Goal: Task Accomplishment & Management: Manage account settings

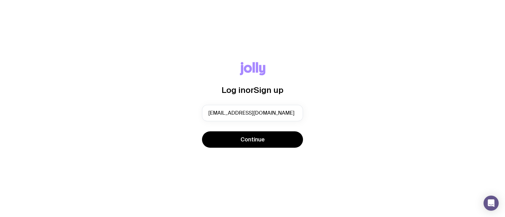
click at [235, 149] on div "Log in or Sign up giulia@cloudflare.com Continue" at bounding box center [252, 108] width 475 height 93
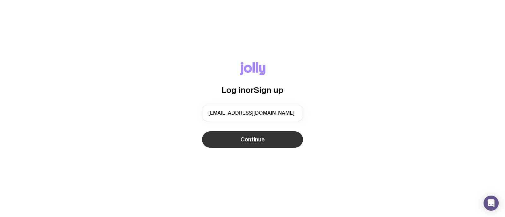
click at [245, 134] on button "Continue" at bounding box center [252, 140] width 101 height 16
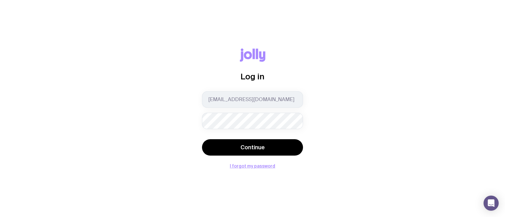
click at [202, 139] on button "Continue" at bounding box center [252, 147] width 101 height 16
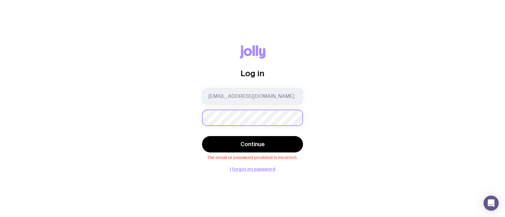
click at [202, 136] on button "Continue" at bounding box center [252, 144] width 101 height 16
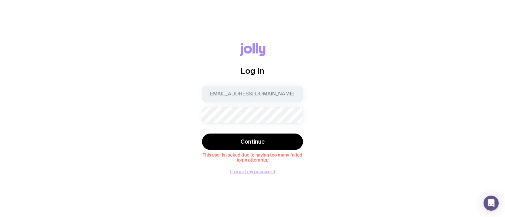
click at [237, 174] on button "I forgot my password" at bounding box center [252, 171] width 45 height 5
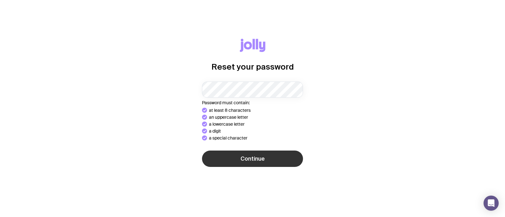
click at [243, 166] on div "Reset your password Password must contain: at least 8 characters an uppercase l…" at bounding box center [252, 109] width 475 height 140
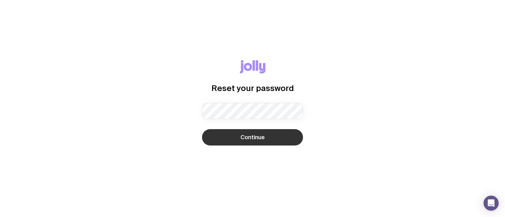
click at [234, 145] on button "Continue" at bounding box center [252, 137] width 101 height 16
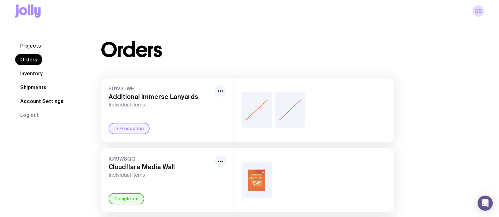
click at [478, 19] on div "GS" at bounding box center [249, 11] width 469 height 22
click at [478, 14] on link "GS" at bounding box center [477, 10] width 11 height 11
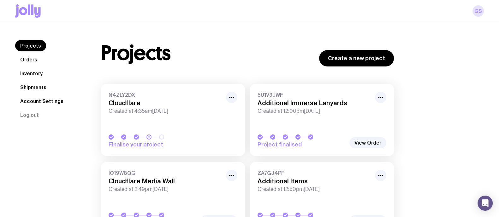
click at [478, 14] on link "GS" at bounding box center [477, 10] width 11 height 11
click at [35, 114] on button "Log out" at bounding box center [29, 115] width 29 height 11
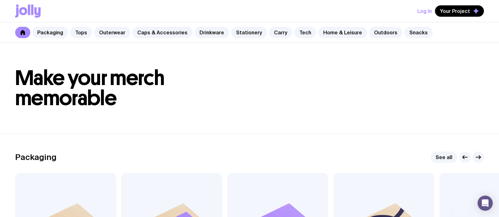
click at [427, 9] on button "Log In" at bounding box center [424, 10] width 15 height 11
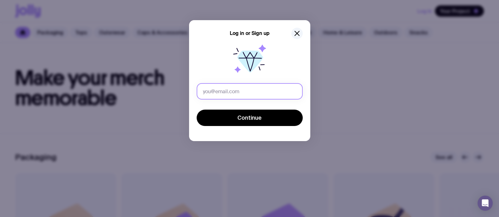
click at [232, 91] on input "text" at bounding box center [250, 91] width 106 height 16
type input "giulia@cloudflare.com"
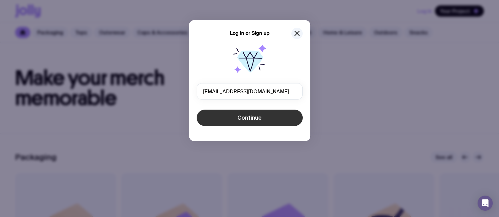
click at [253, 119] on span "Continue" at bounding box center [249, 118] width 24 height 8
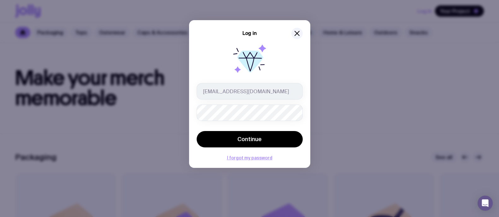
click at [197, 131] on button "Continue" at bounding box center [250, 139] width 106 height 16
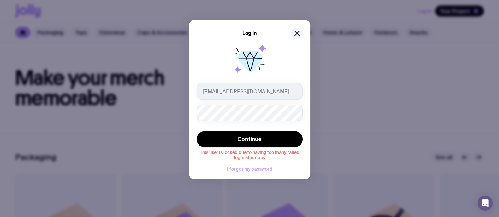
click at [249, 170] on button "I forgot my password" at bounding box center [249, 169] width 45 height 5
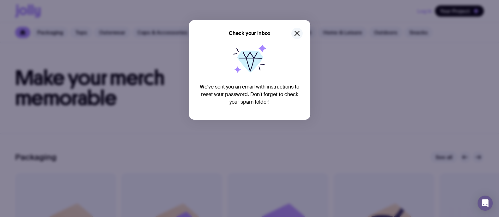
click at [293, 30] on icon "button" at bounding box center [297, 34] width 8 height 8
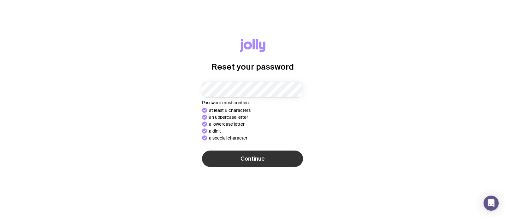
click at [270, 158] on button "Continue" at bounding box center [252, 159] width 101 height 16
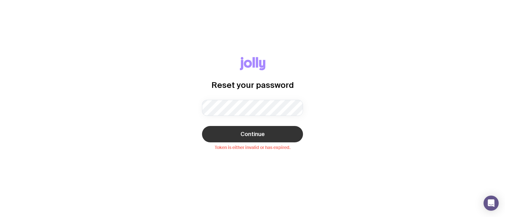
click at [249, 133] on span "Continue" at bounding box center [252, 135] width 24 height 8
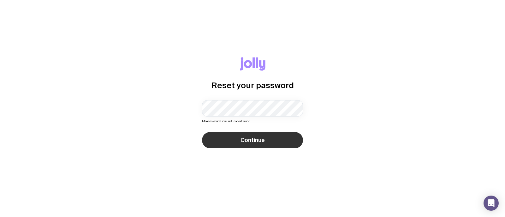
click at [265, 156] on div "Reset your password Password must contain: at least 8 characters an uppercase l…" at bounding box center [252, 108] width 475 height 103
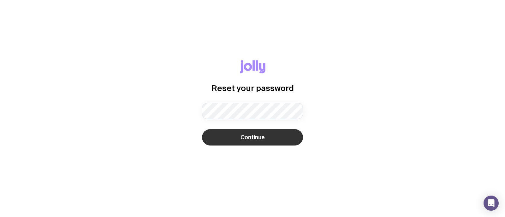
click at [262, 144] on button "Continue" at bounding box center [252, 137] width 101 height 16
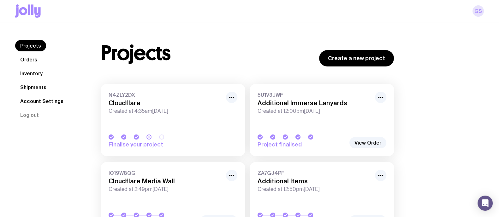
click at [478, 11] on link "GS" at bounding box center [477, 10] width 11 height 11
click at [480, 10] on link "GS" at bounding box center [477, 10] width 11 height 11
click at [480, 9] on link "GS" at bounding box center [477, 10] width 11 height 11
click at [478, 10] on link "GS" at bounding box center [477, 10] width 11 height 11
click at [21, 5] on icon at bounding box center [28, 10] width 26 height 13
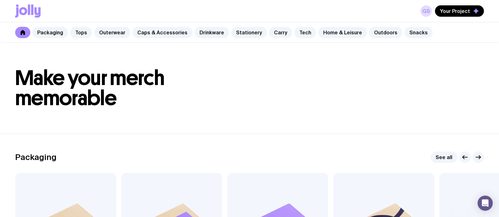
click at [422, 16] on div "GS Your Project" at bounding box center [451, 10] width 63 height 11
click at [425, 15] on link "GS" at bounding box center [425, 10] width 11 height 11
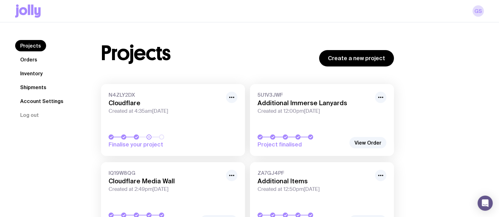
click at [472, 13] on div "GS" at bounding box center [249, 11] width 469 height 22
click at [480, 9] on link "GS" at bounding box center [477, 10] width 11 height 11
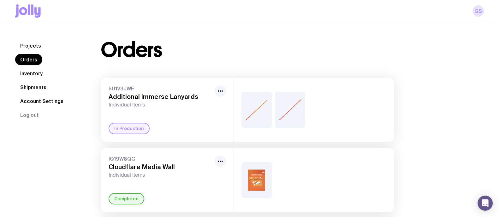
drag, startPoint x: 0, startPoint y: 0, endPoint x: 476, endPoint y: 8, distance: 475.7
click at [476, 8] on link "GS" at bounding box center [477, 10] width 11 height 11
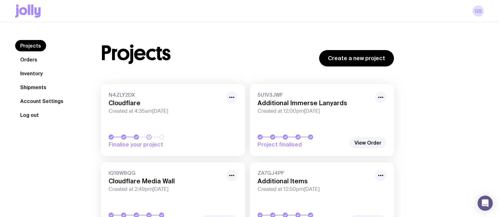
click at [33, 120] on button "Log out" at bounding box center [29, 115] width 29 height 11
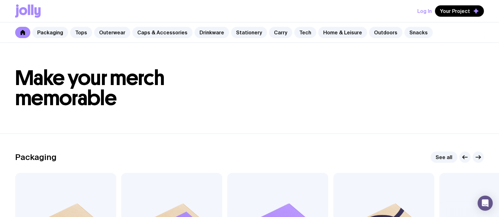
click at [427, 13] on button "Log In" at bounding box center [424, 10] width 15 height 11
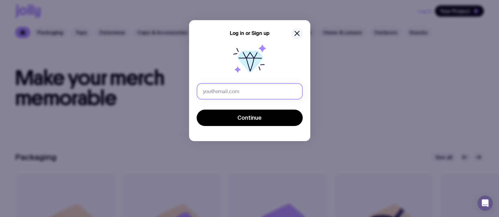
click at [240, 93] on input "text" at bounding box center [250, 91] width 106 height 16
type input "giulia@cloudflare.com"
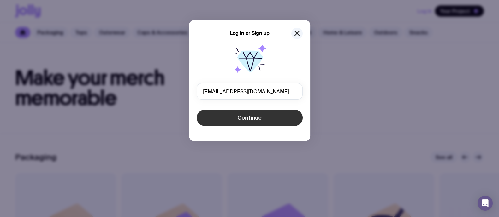
click at [250, 117] on span "Continue" at bounding box center [249, 118] width 24 height 8
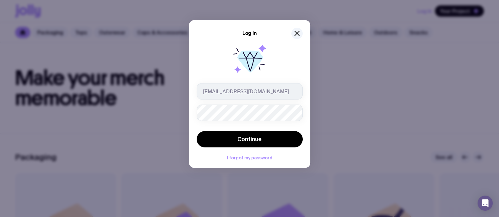
click at [197, 131] on button "Continue" at bounding box center [250, 139] width 106 height 16
